Goal: Check status: Check status

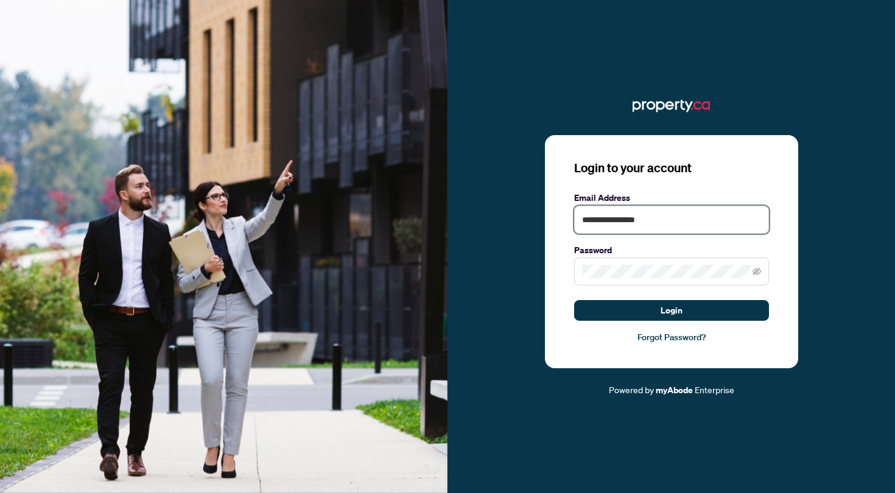
type input "**********"
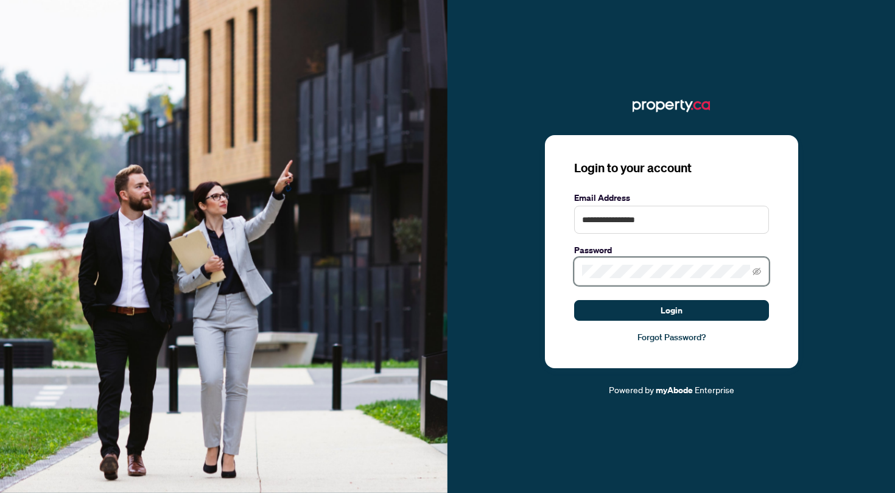
click at [671, 310] on button "Login" at bounding box center [671, 310] width 195 height 21
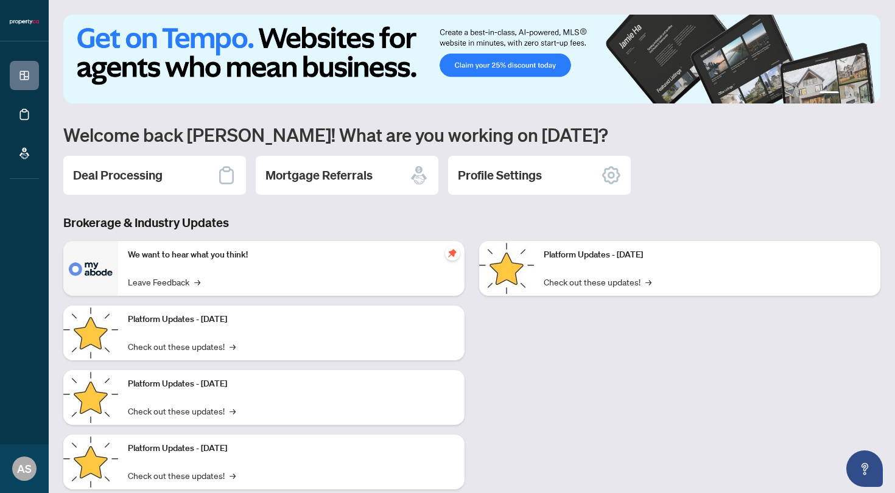
click at [162, 172] on h2 "Deal Processing" at bounding box center [117, 175] width 89 height 17
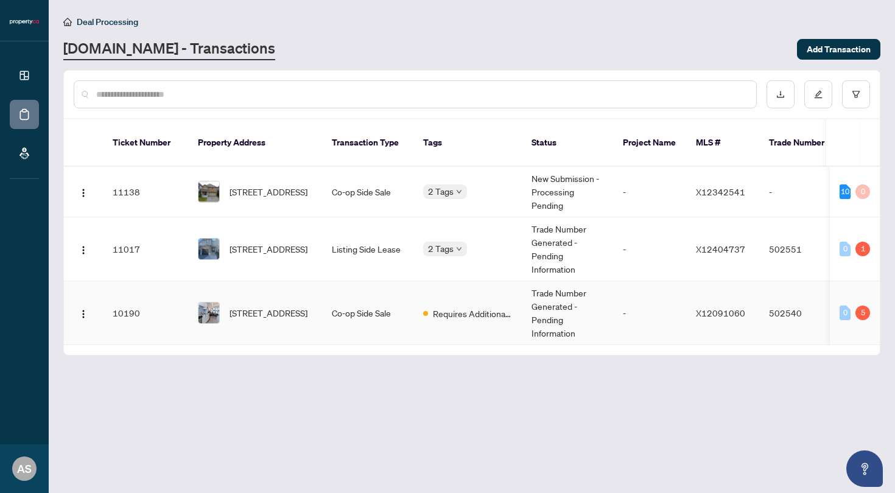
click at [536, 295] on td "Trade Number Generated - Pending Information" at bounding box center [567, 313] width 91 height 64
